Goal: Task Accomplishment & Management: Complete application form

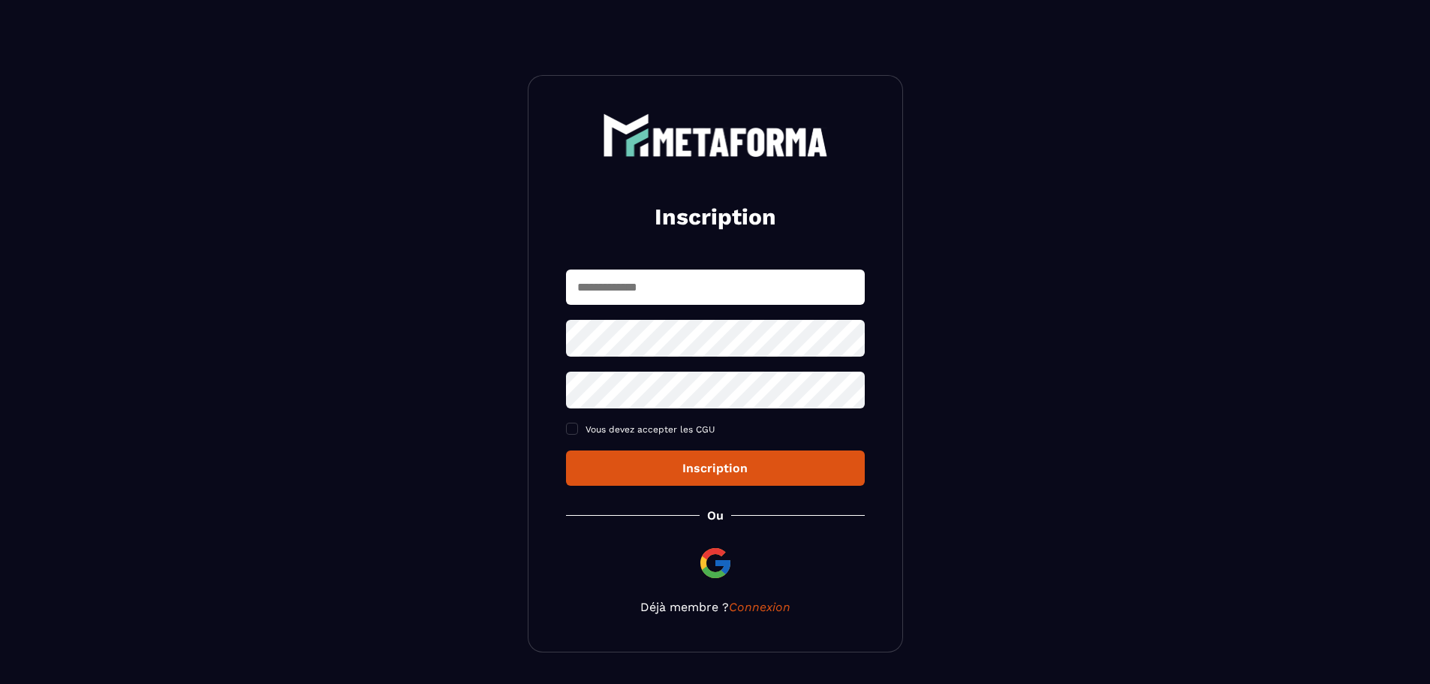
click at [713, 294] on input "text" at bounding box center [715, 287] width 299 height 35
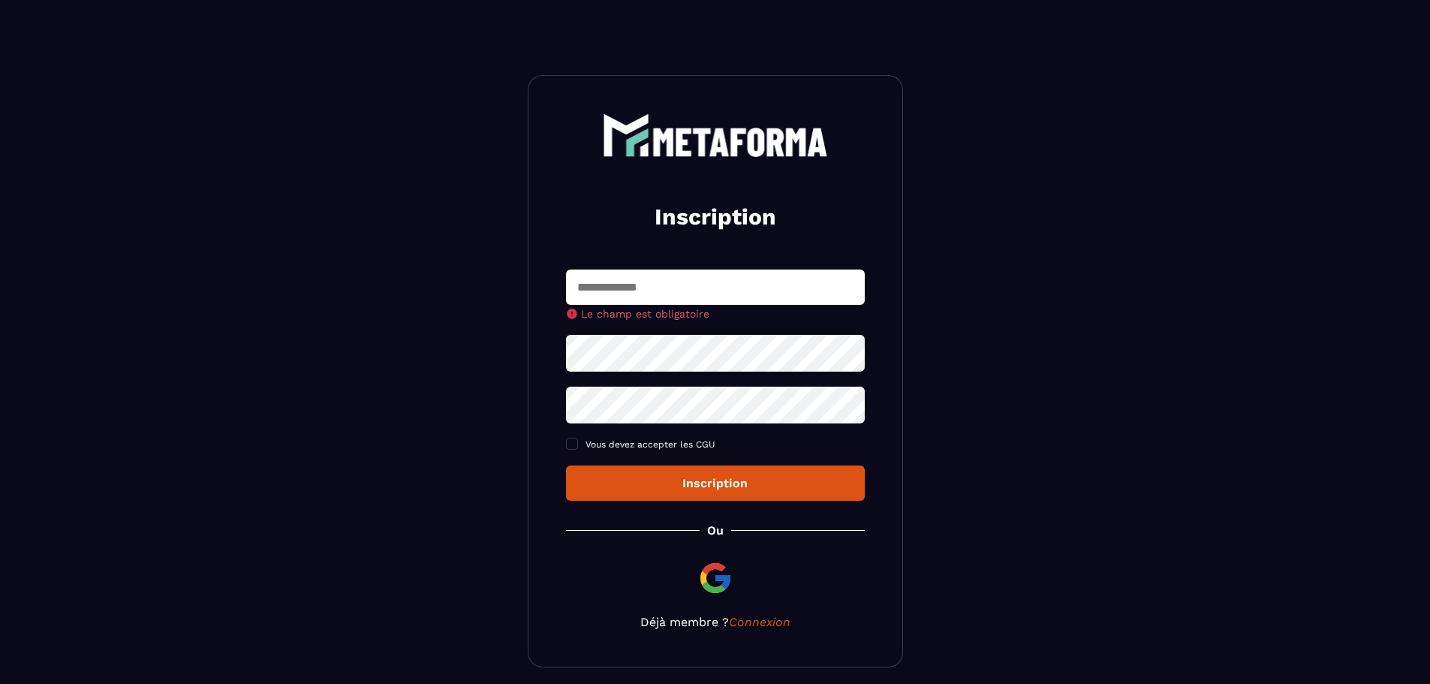
click at [686, 462] on div "Le champ est obligatoire Vous devez accepter les CGU Inscription" at bounding box center [715, 385] width 299 height 231
click at [684, 496] on button "Inscription" at bounding box center [715, 483] width 299 height 35
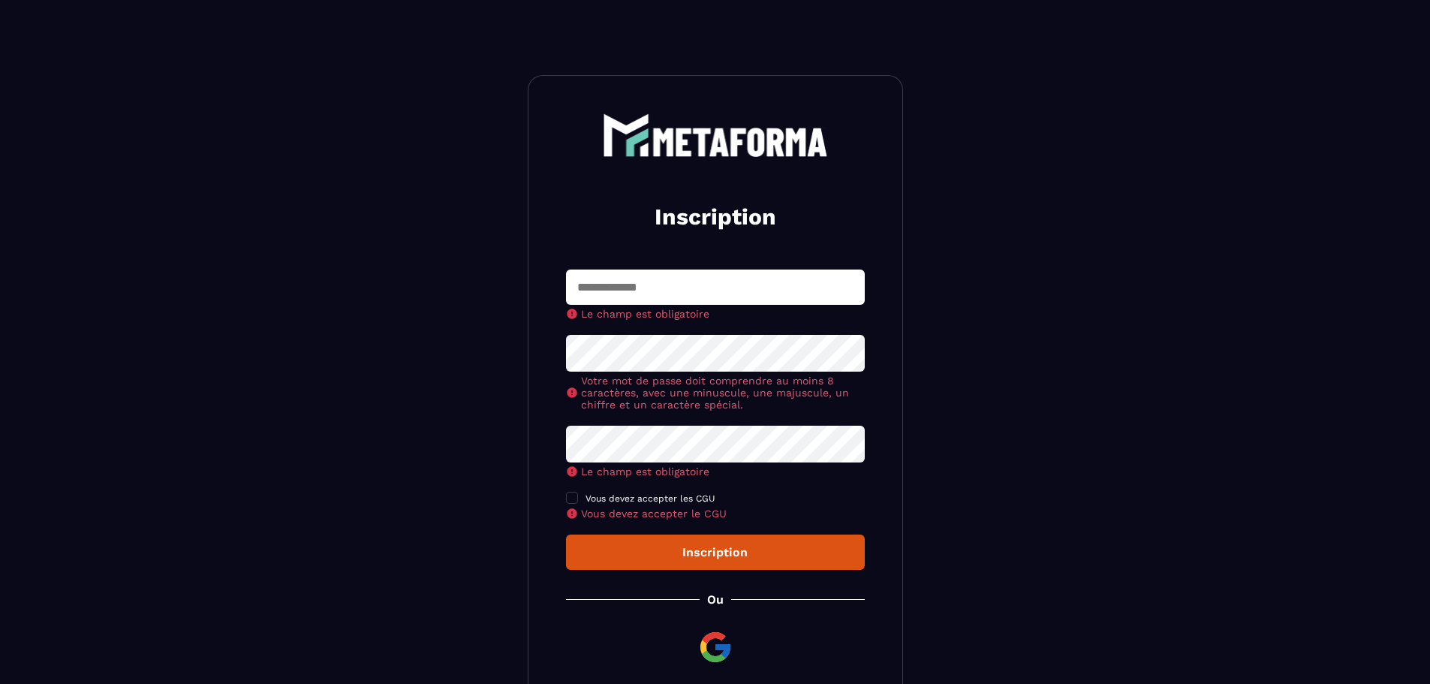
click at [619, 288] on input "text" at bounding box center [715, 287] width 299 height 35
type input "**********"
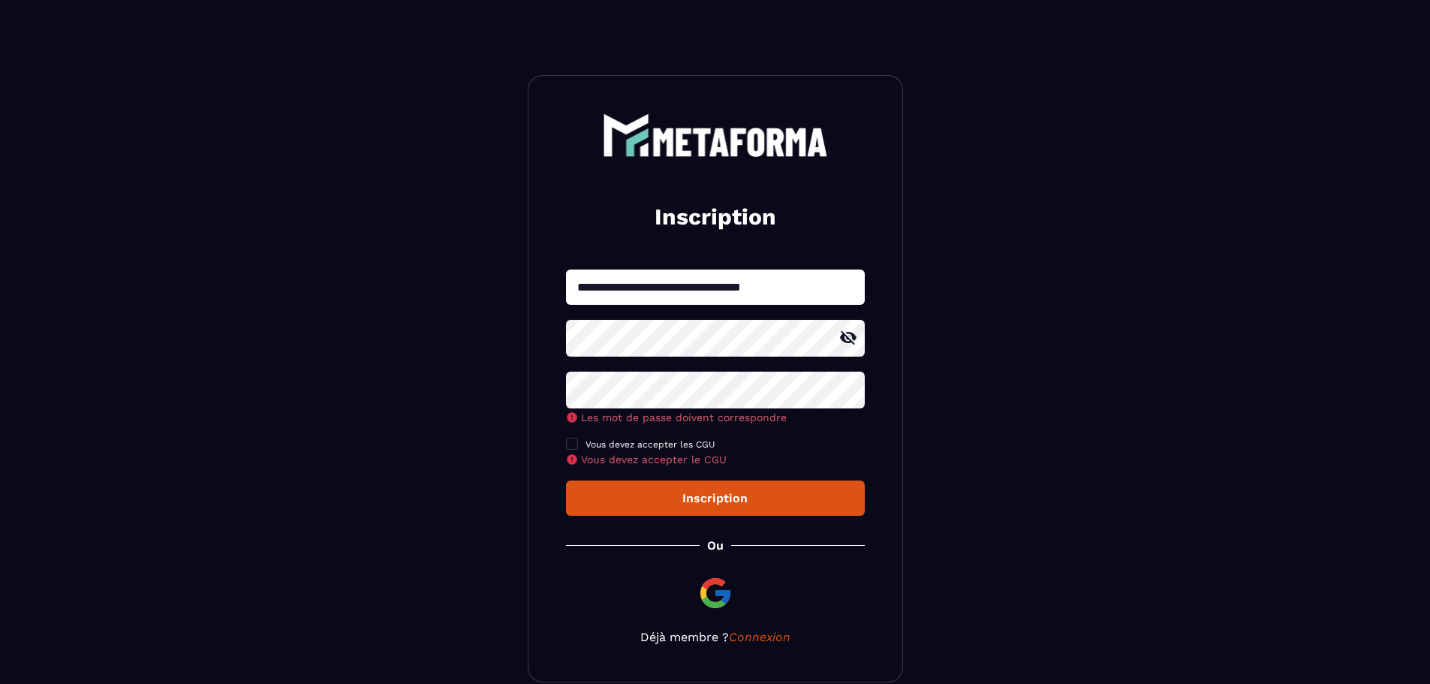
click at [852, 338] on icon at bounding box center [848, 338] width 18 height 18
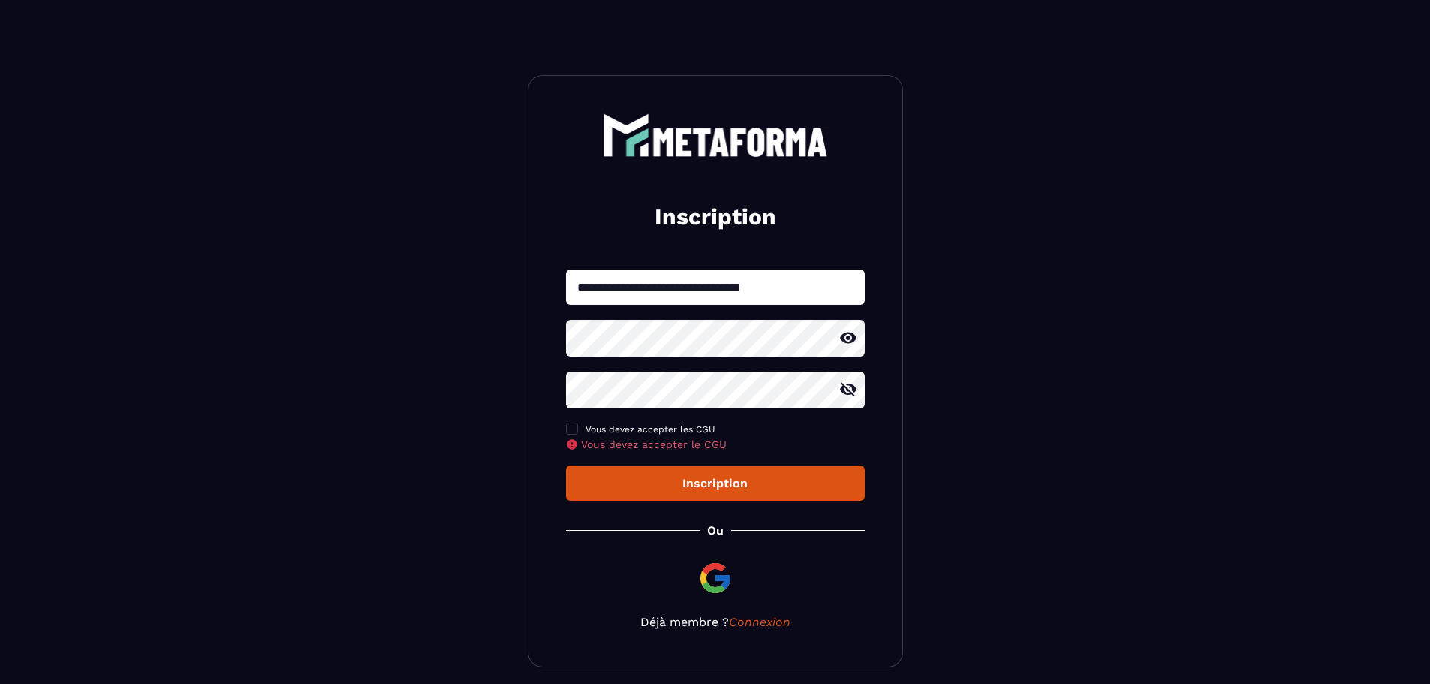
click at [856, 392] on icon at bounding box center [848, 390] width 18 height 18
click at [571, 430] on span at bounding box center [572, 429] width 12 height 12
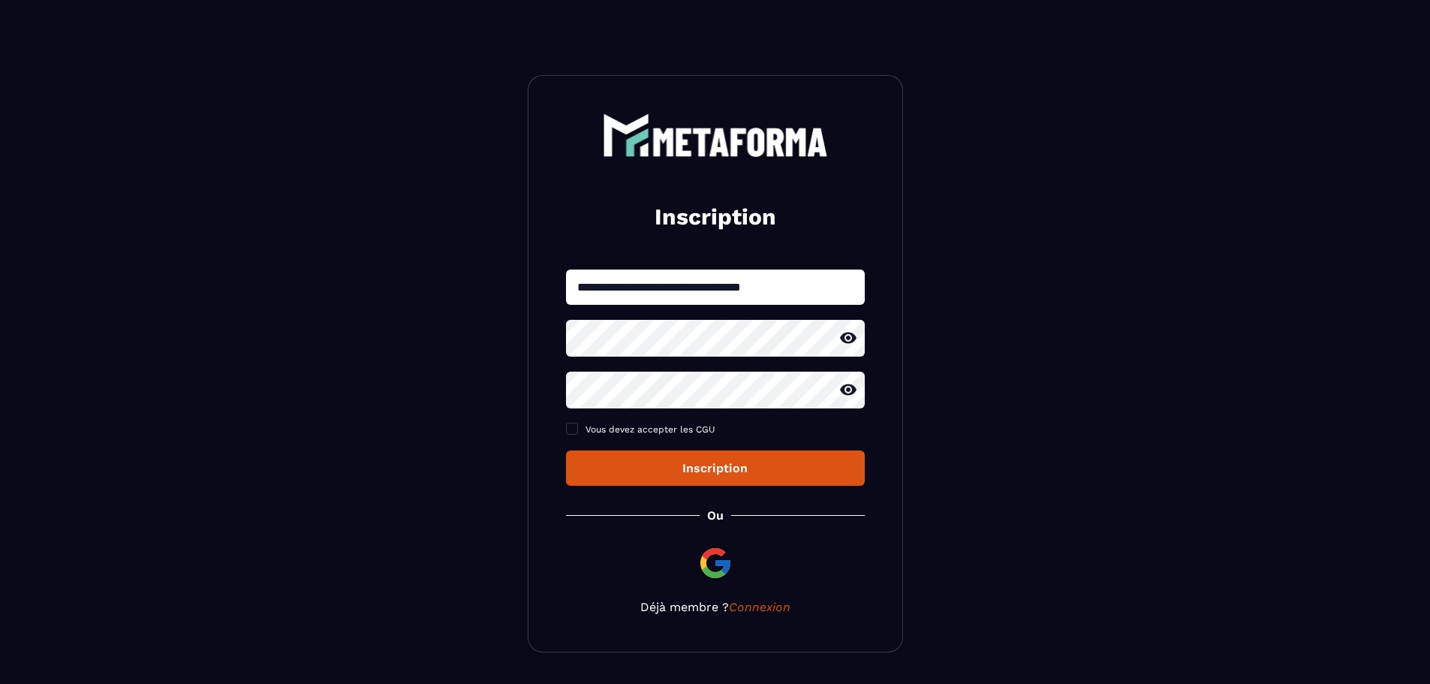
click at [746, 470] on div "Inscription" at bounding box center [715, 468] width 275 height 14
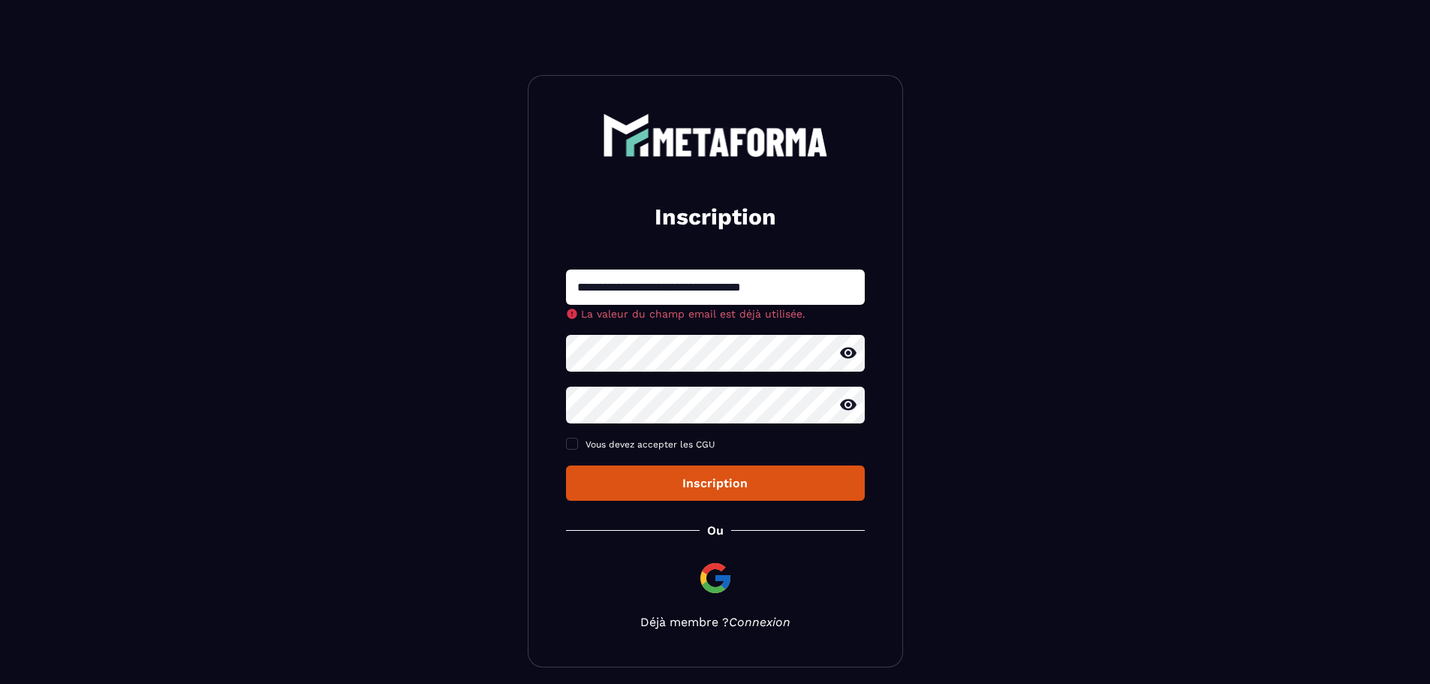
click at [767, 624] on link "Connexion" at bounding box center [760, 622] width 62 height 14
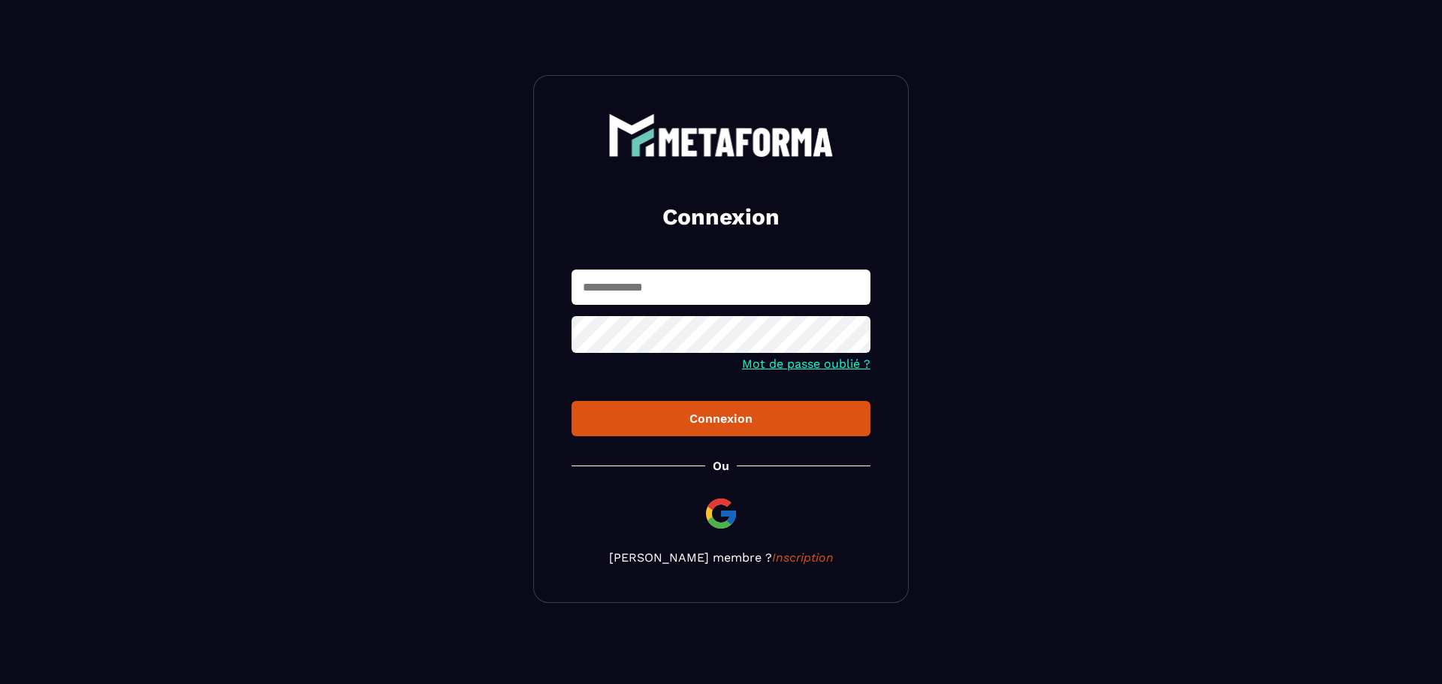
type input "**********"
click at [737, 431] on button "Connexion" at bounding box center [720, 418] width 299 height 35
